Goal: Navigation & Orientation: Find specific page/section

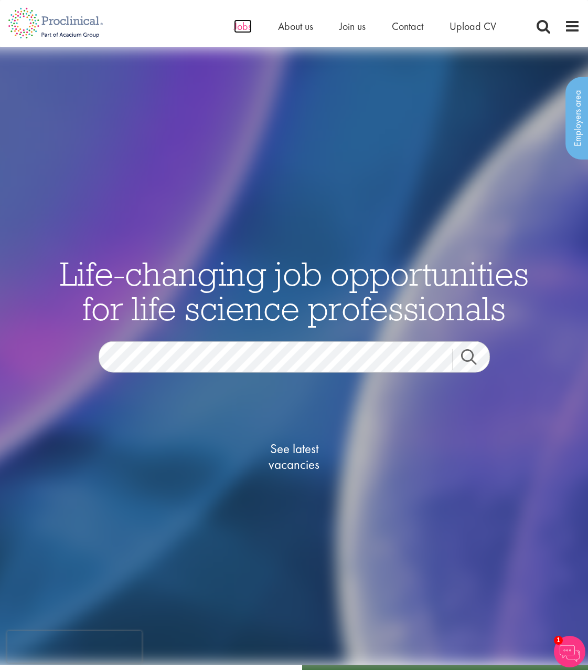
click at [244, 29] on span "Jobs" at bounding box center [243, 26] width 18 height 14
click at [239, 28] on span "Jobs" at bounding box center [243, 26] width 18 height 14
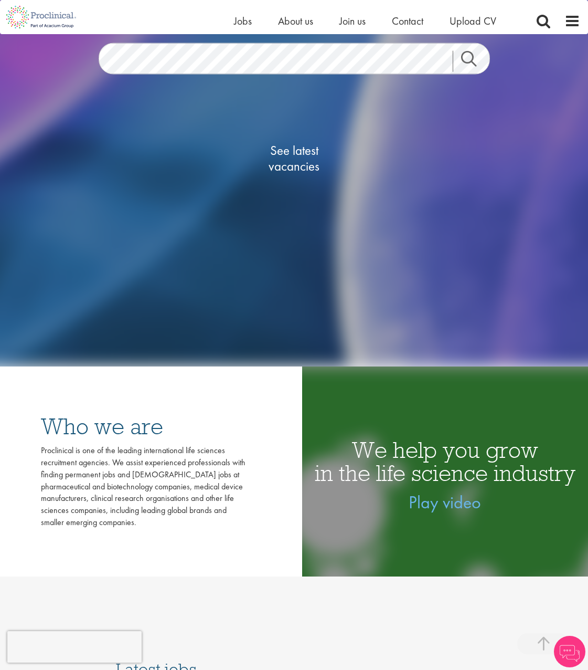
scroll to position [437, 0]
